Goal: Answer question/provide support: Share knowledge or assist other users

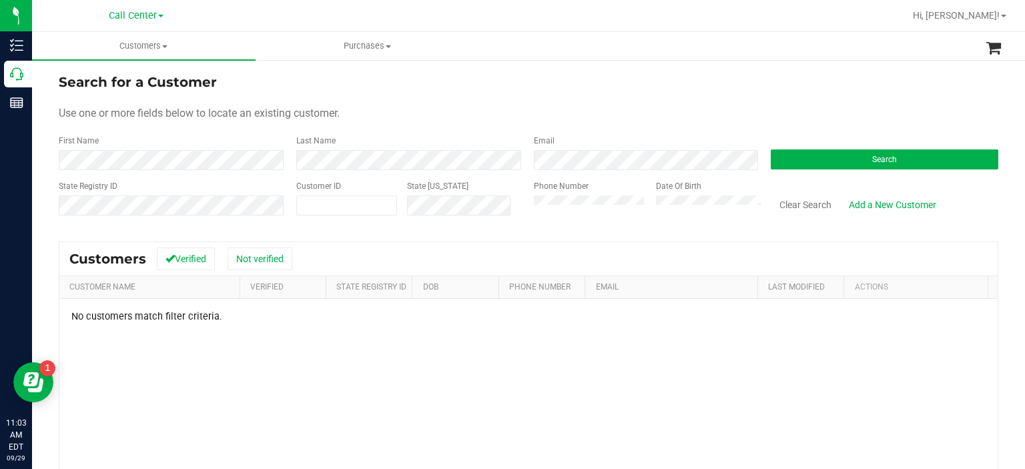
click at [224, 178] on form "Search for a Customer Use one or more fields below to locate an existing custom…" at bounding box center [529, 150] width 940 height 156
click at [238, 161] on form "Search for a Customer Use one or more fields below to locate an existing custom…" at bounding box center [529, 150] width 940 height 156
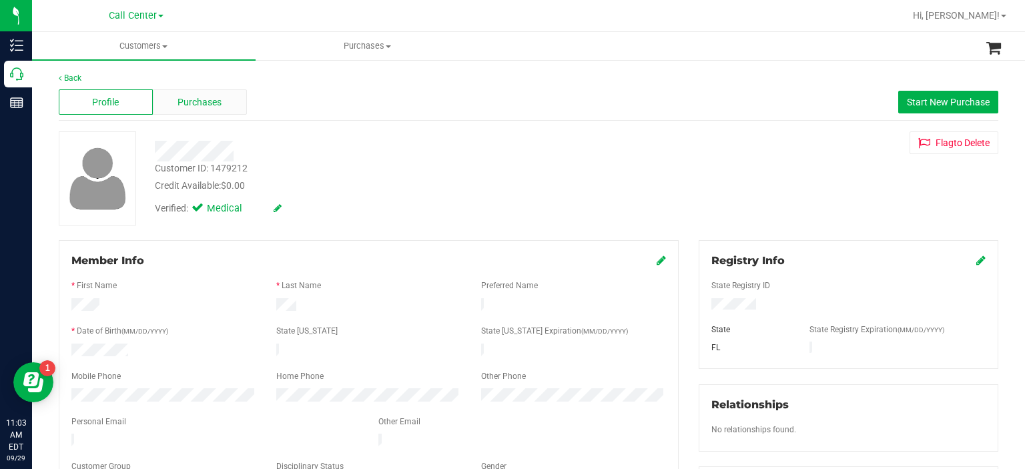
click at [192, 99] on span "Purchases" at bounding box center [200, 102] width 44 height 14
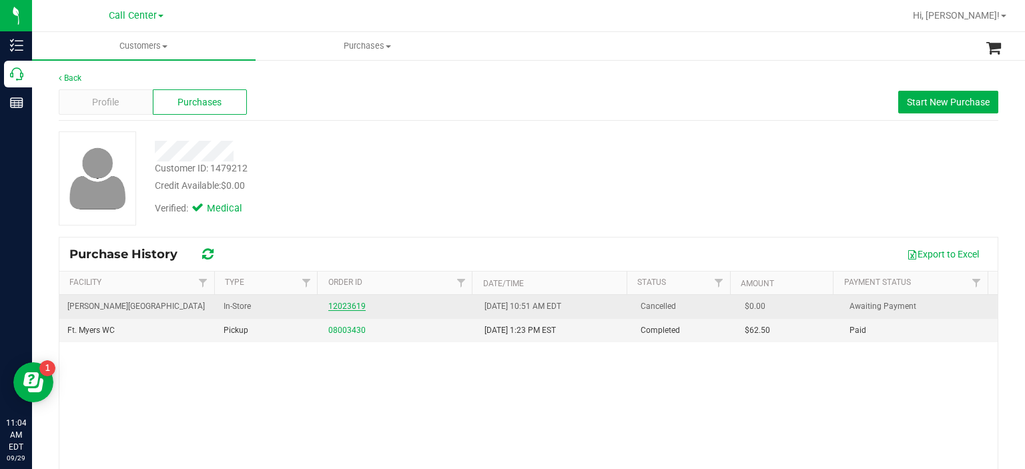
click at [346, 306] on link "12023619" at bounding box center [346, 306] width 37 height 9
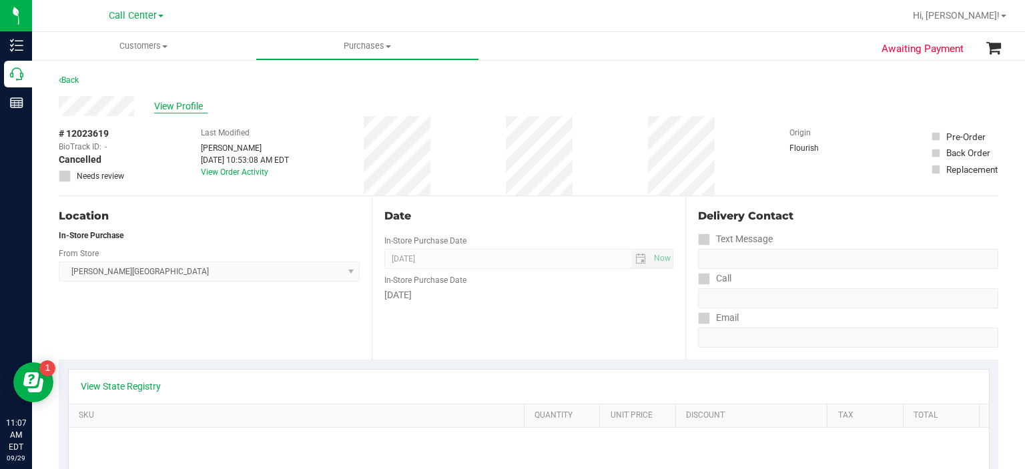
click at [176, 101] on span "View Profile" at bounding box center [180, 106] width 53 height 14
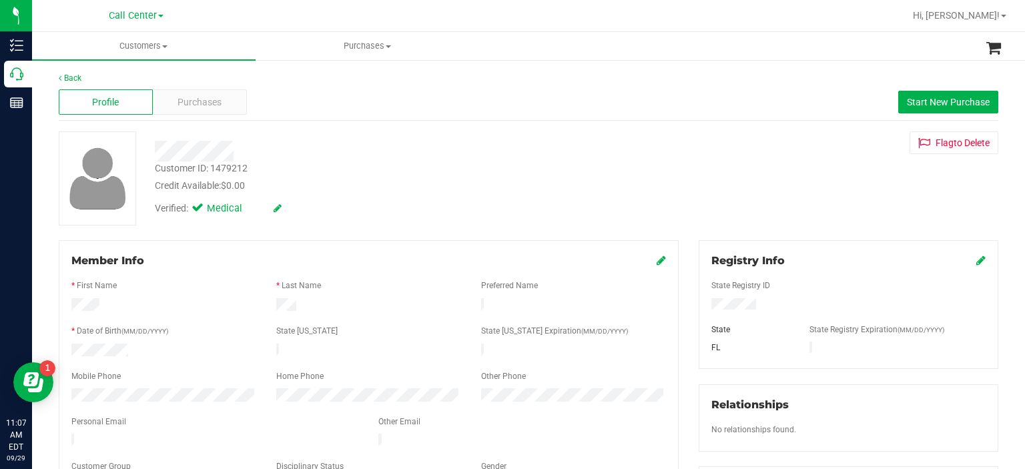
click at [230, 166] on div "Customer ID: 1479212" at bounding box center [201, 169] width 93 height 14
copy div "Customer ID: 1479212"
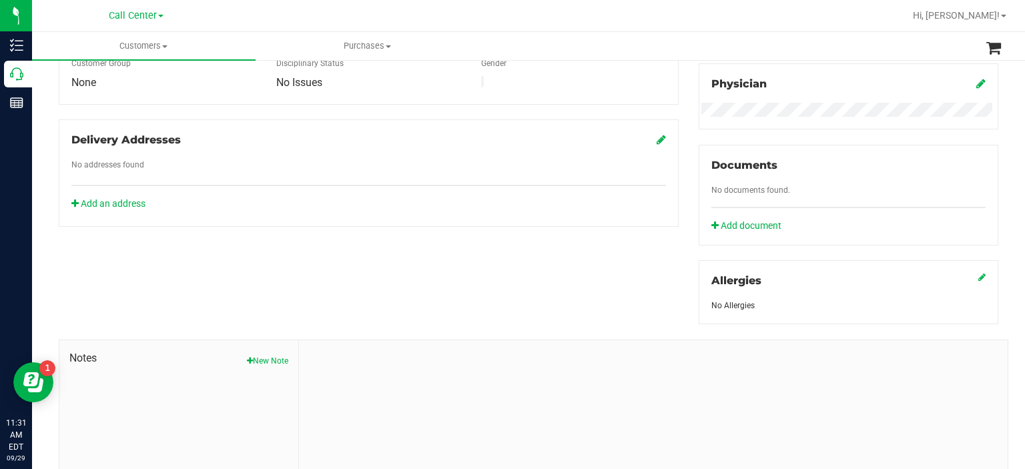
scroll to position [494, 0]
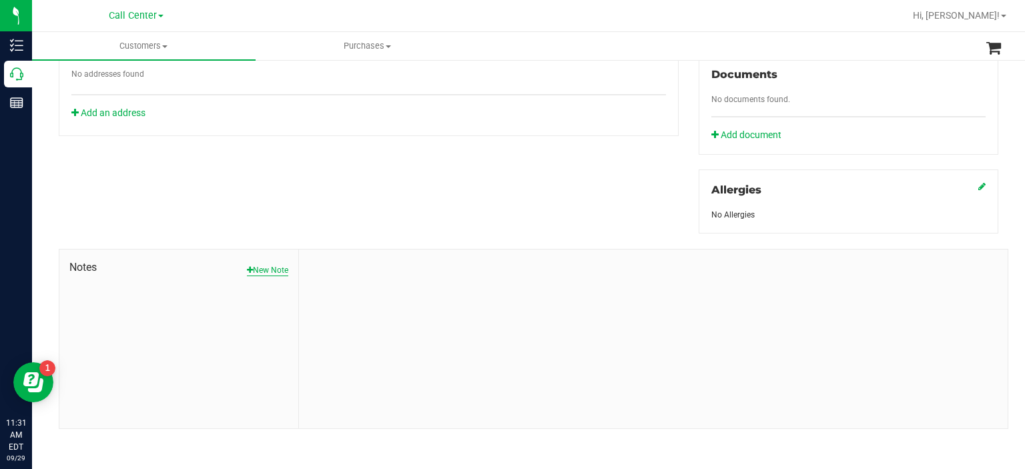
click at [266, 272] on button "New Note" at bounding box center [267, 270] width 41 height 12
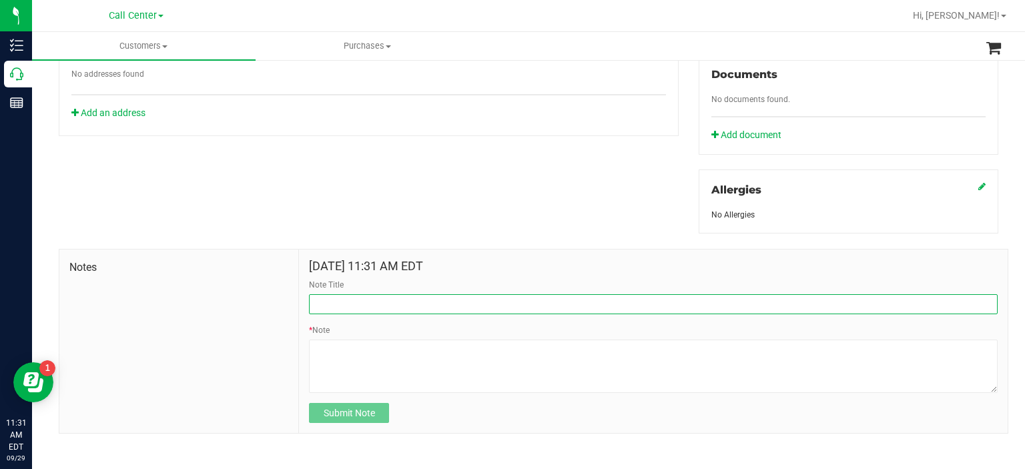
click at [364, 304] on input "Note Title" at bounding box center [653, 304] width 689 height 20
type input "Experience complaint 9.29"
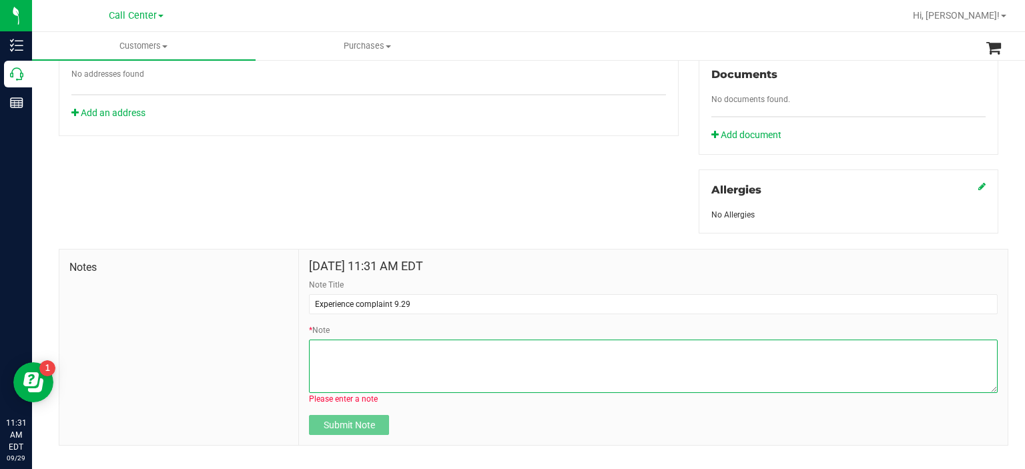
click at [405, 373] on textarea "* Note" at bounding box center [653, 366] width 689 height 53
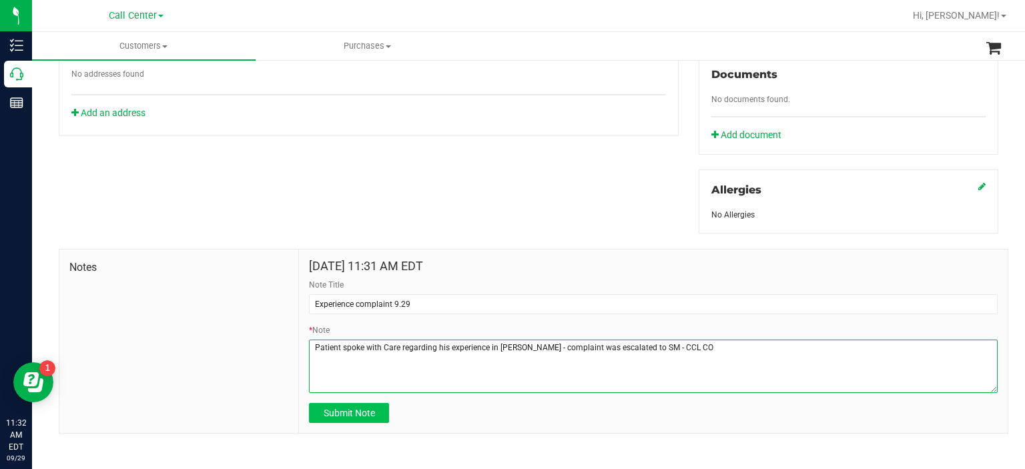
type textarea "Patient spoke with Care regarding his experience in [PERSON_NAME] - complaint w…"
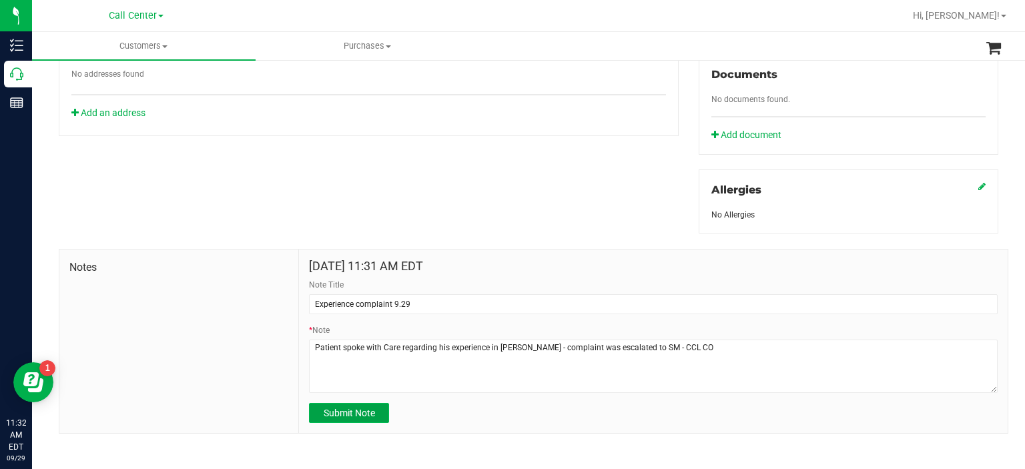
click at [353, 413] on span "Submit Note" at bounding box center [349, 413] width 51 height 11
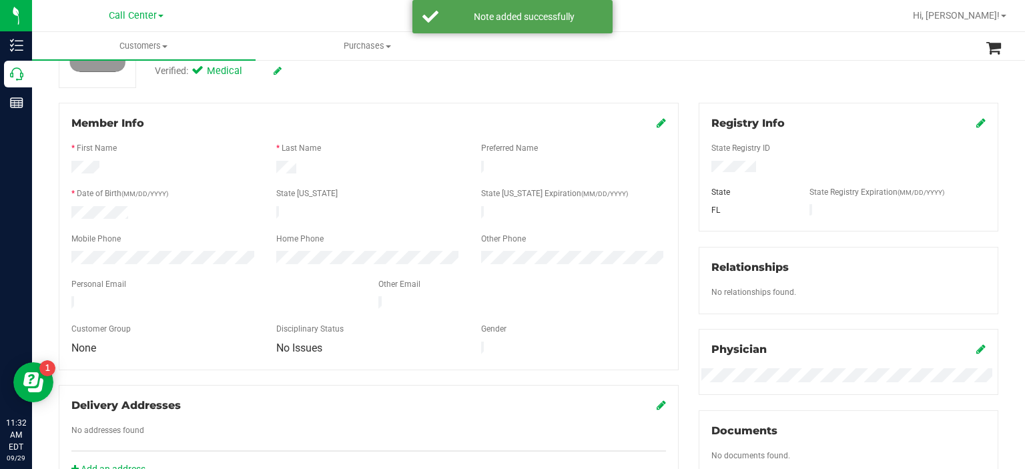
scroll to position [0, 0]
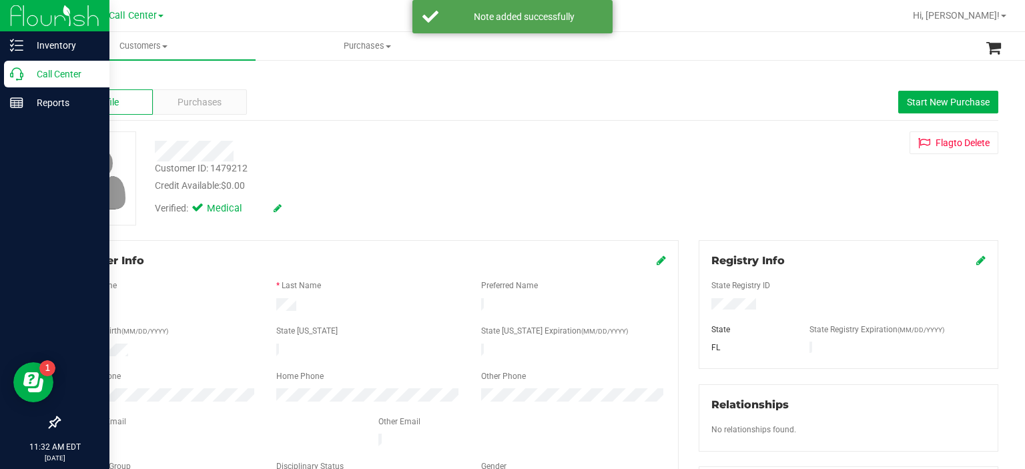
click at [20, 71] on icon at bounding box center [16, 73] width 13 height 13
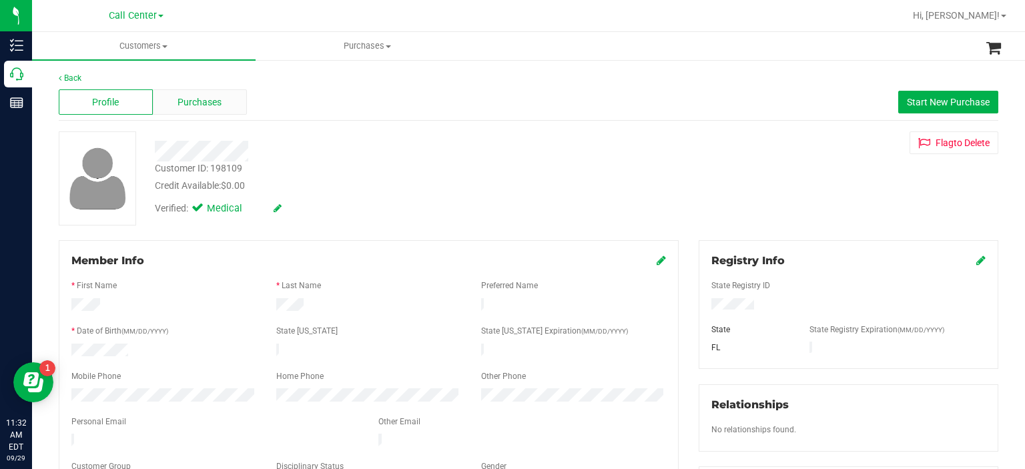
click at [222, 102] on div "Purchases" at bounding box center [200, 101] width 94 height 25
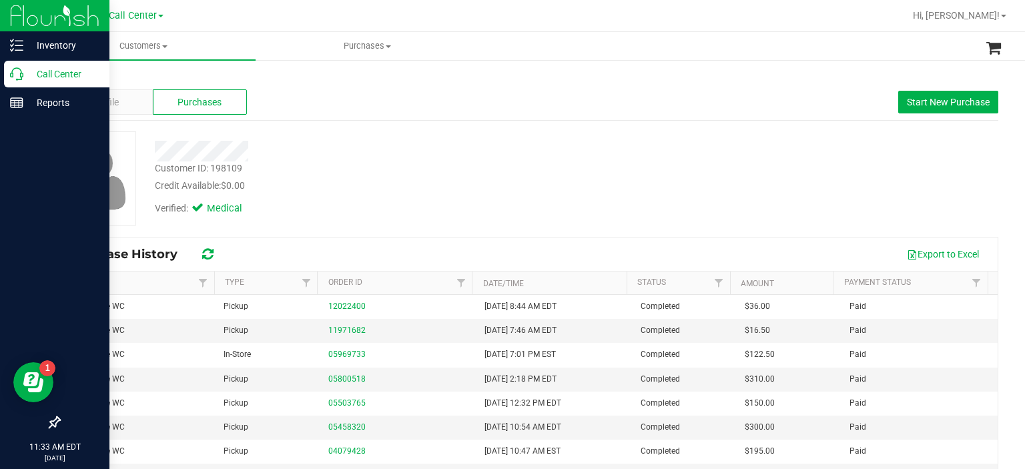
click at [7, 85] on div "Call Center" at bounding box center [56, 74] width 105 height 27
